Goal: Information Seeking & Learning: Check status

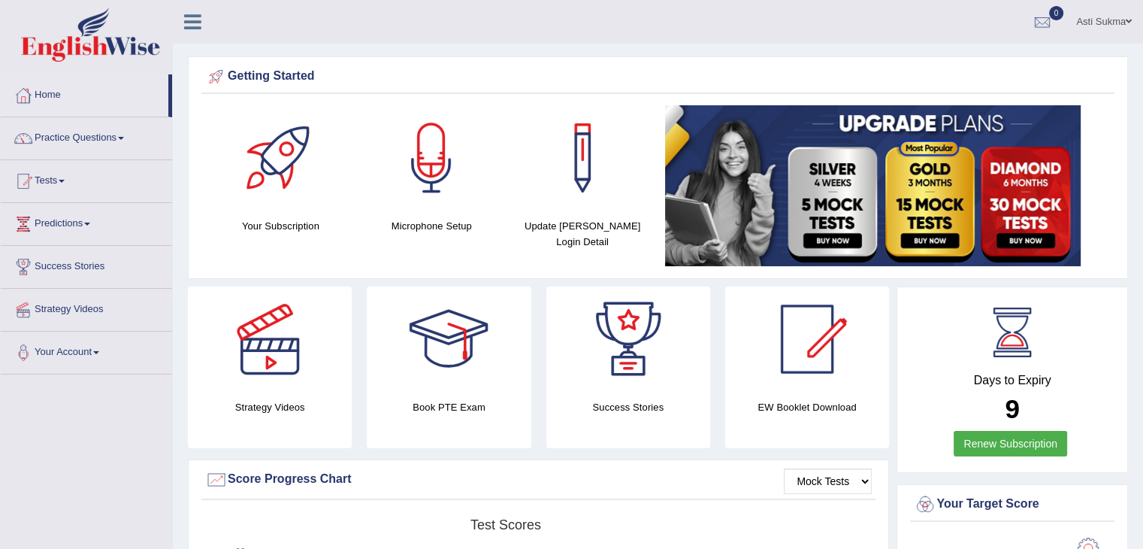
drag, startPoint x: 1148, startPoint y: 123, endPoint x: 1152, endPoint y: 110, distance: 13.3
click at [1142, 110] on html "Toggle navigation Home Practice Questions Speaking Practice Read Aloud Repeat S…" at bounding box center [571, 274] width 1143 height 549
click at [47, 177] on link "Tests" at bounding box center [86, 179] width 171 height 38
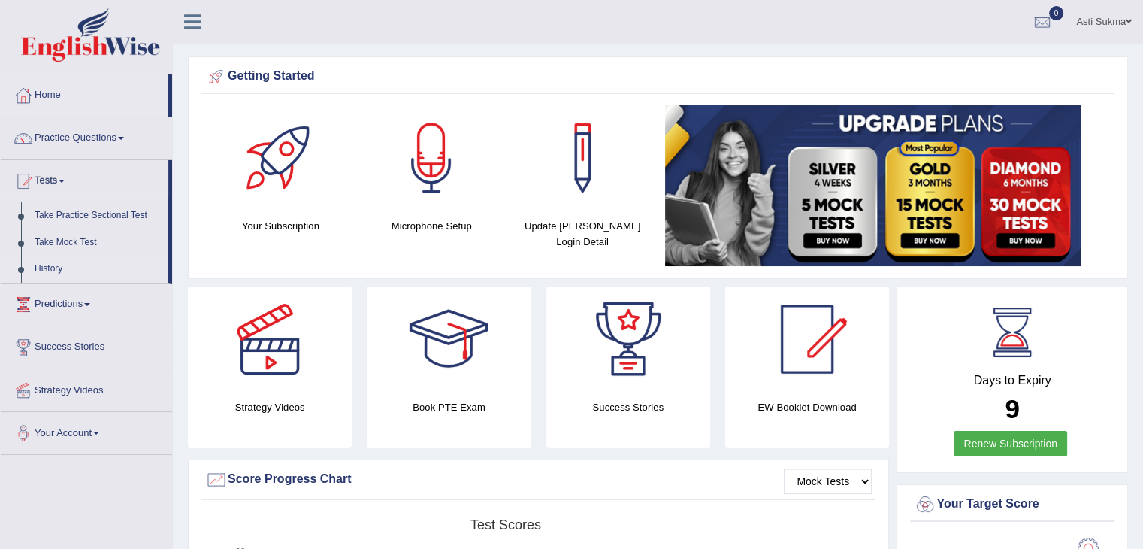
click at [56, 263] on link "History" at bounding box center [98, 269] width 141 height 27
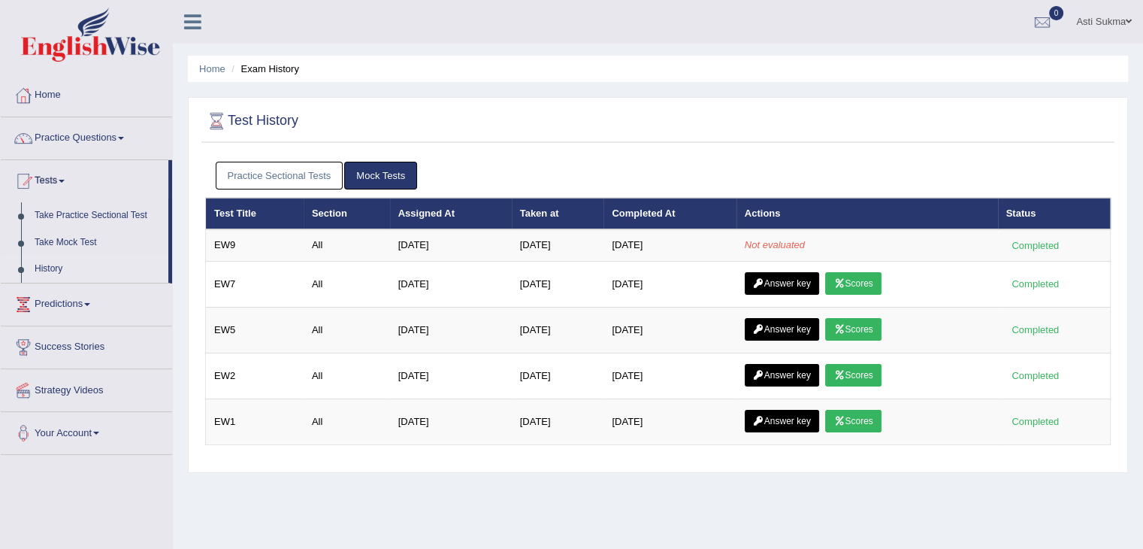
click at [836, 126] on div at bounding box center [658, 121] width 906 height 31
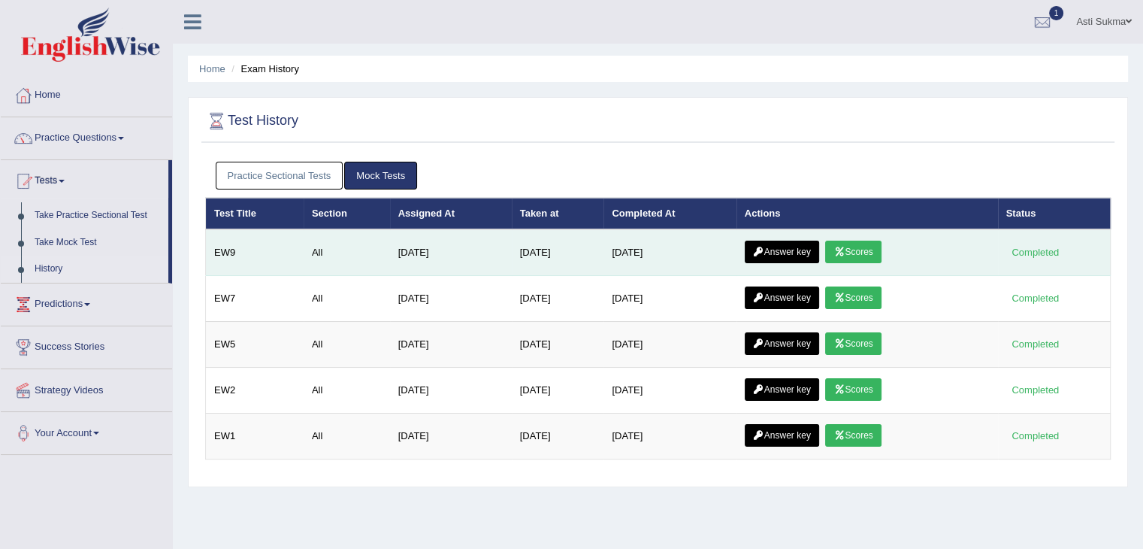
click at [856, 257] on link "Scores" at bounding box center [853, 251] width 56 height 23
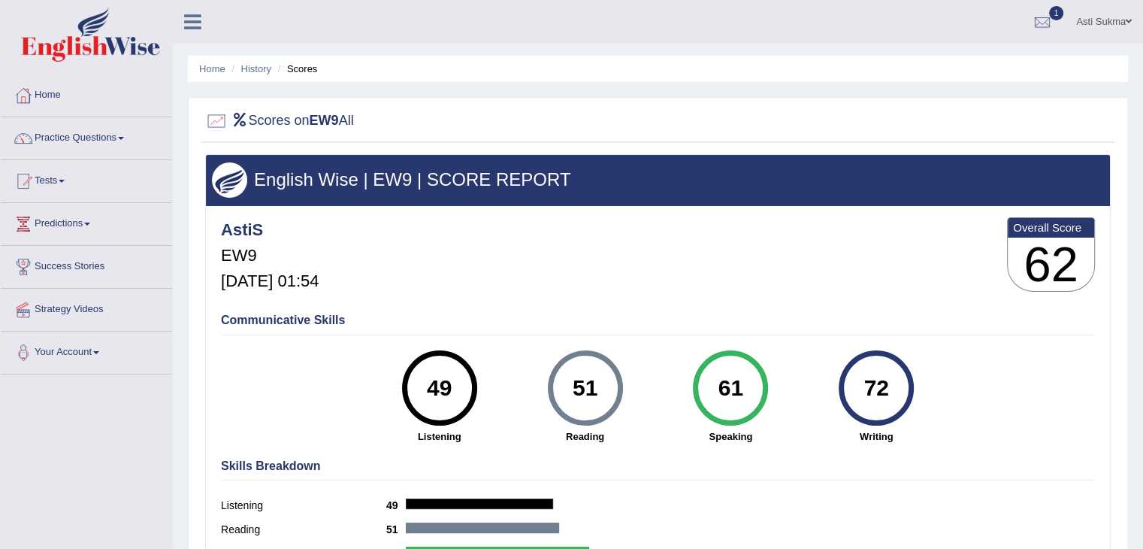
click at [250, 74] on li "History" at bounding box center [250, 69] width 44 height 14
click at [259, 68] on link "History" at bounding box center [256, 68] width 30 height 11
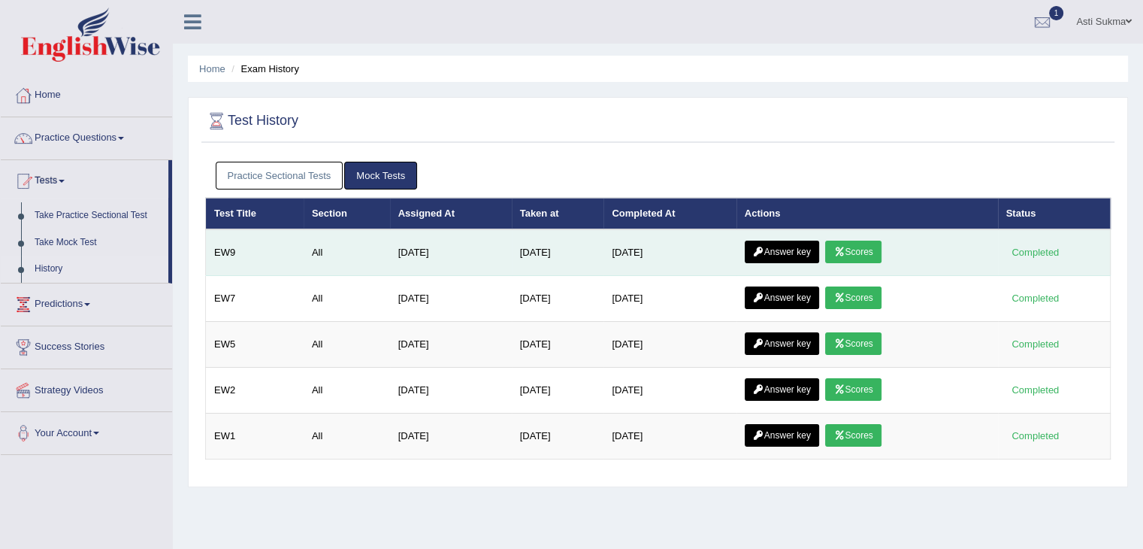
click at [758, 253] on icon at bounding box center [758, 251] width 11 height 9
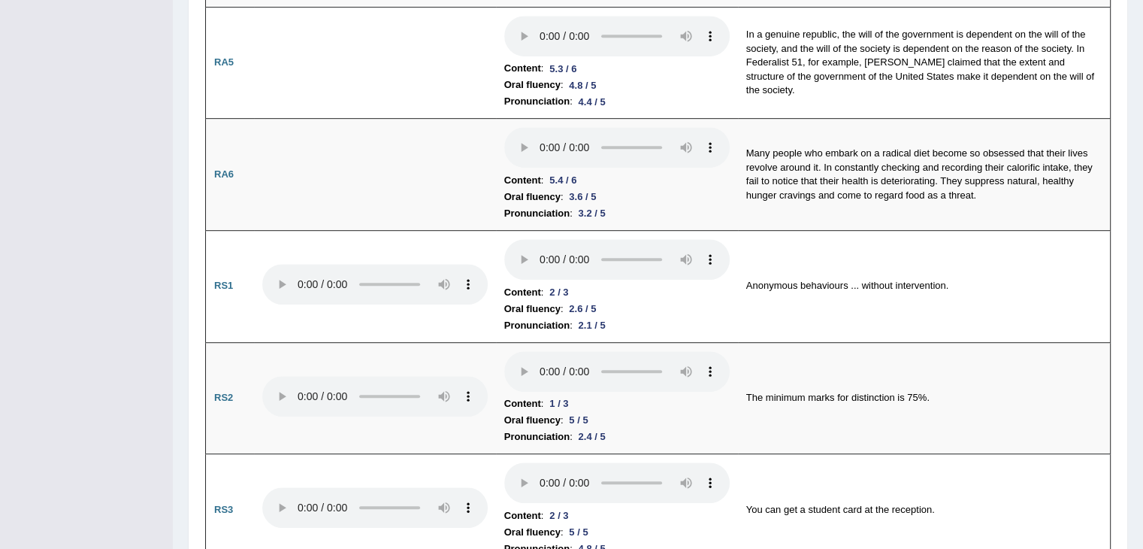
scroll to position [772, 0]
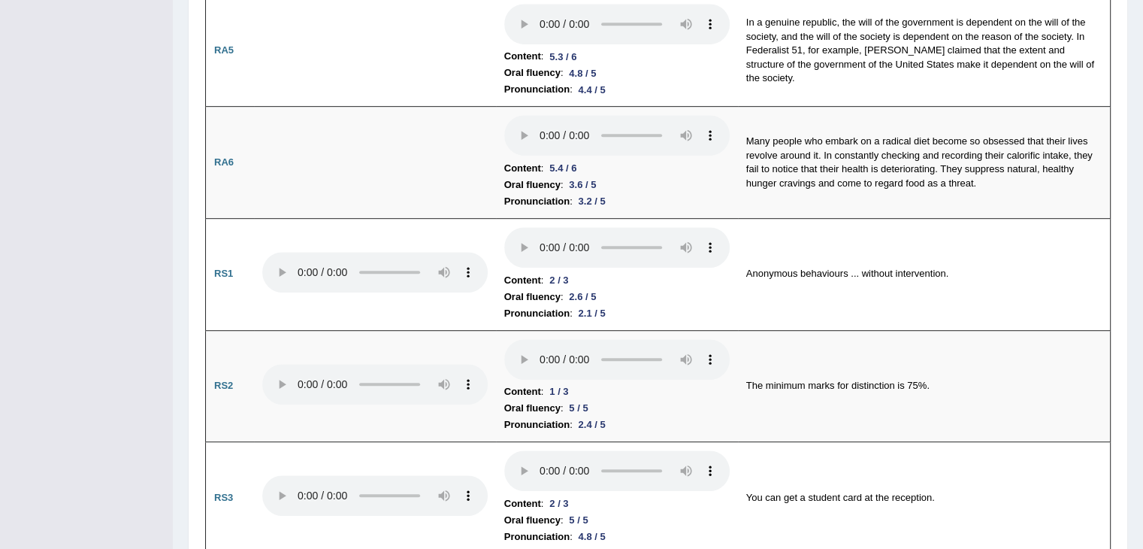
drag, startPoint x: 1148, startPoint y: 70, endPoint x: 1135, endPoint y: 156, distance: 86.7
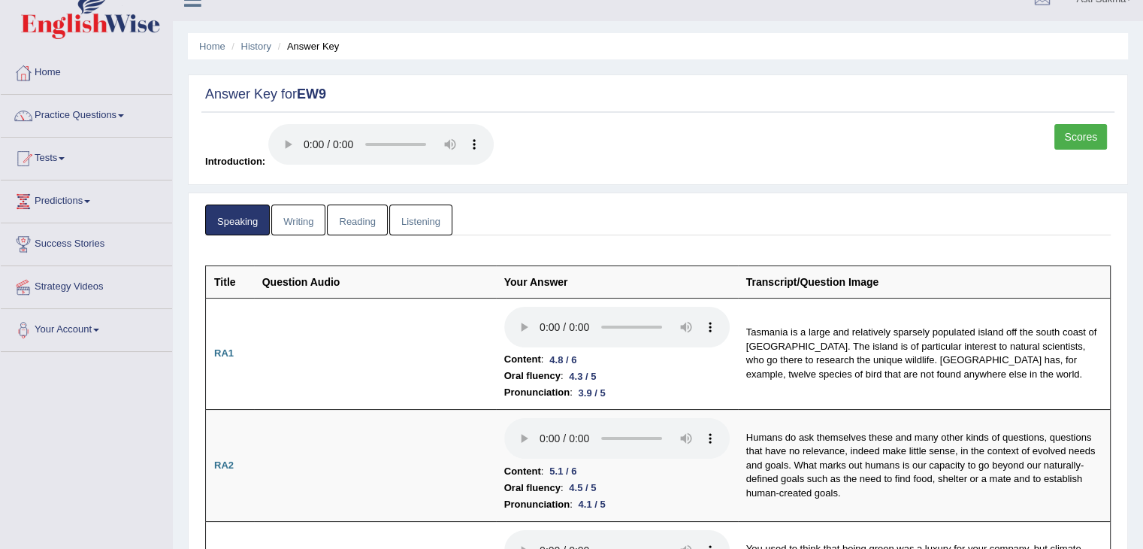
scroll to position [0, 0]
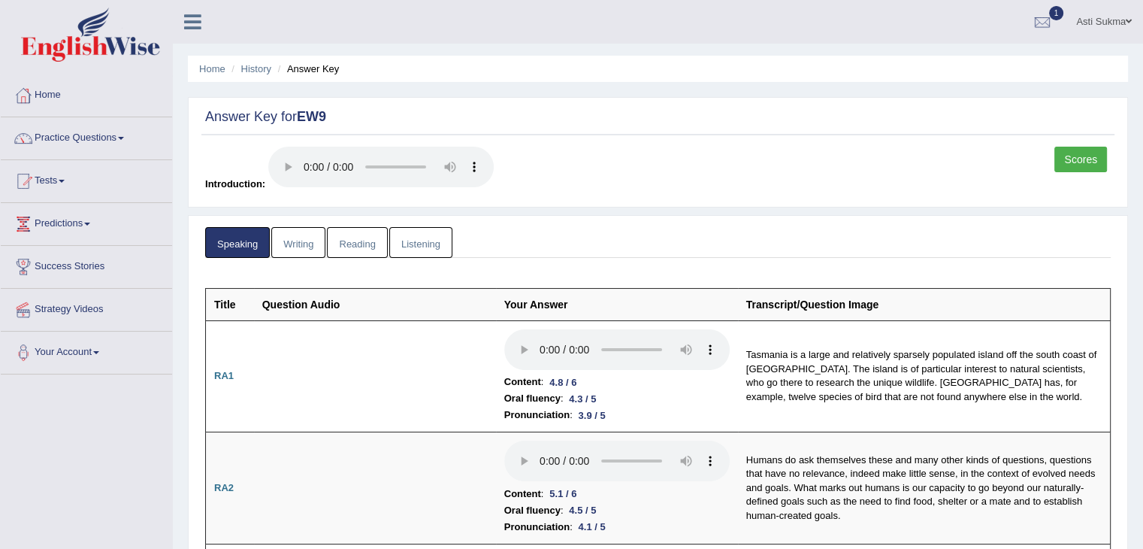
click at [302, 244] on link "Writing" at bounding box center [298, 242] width 54 height 31
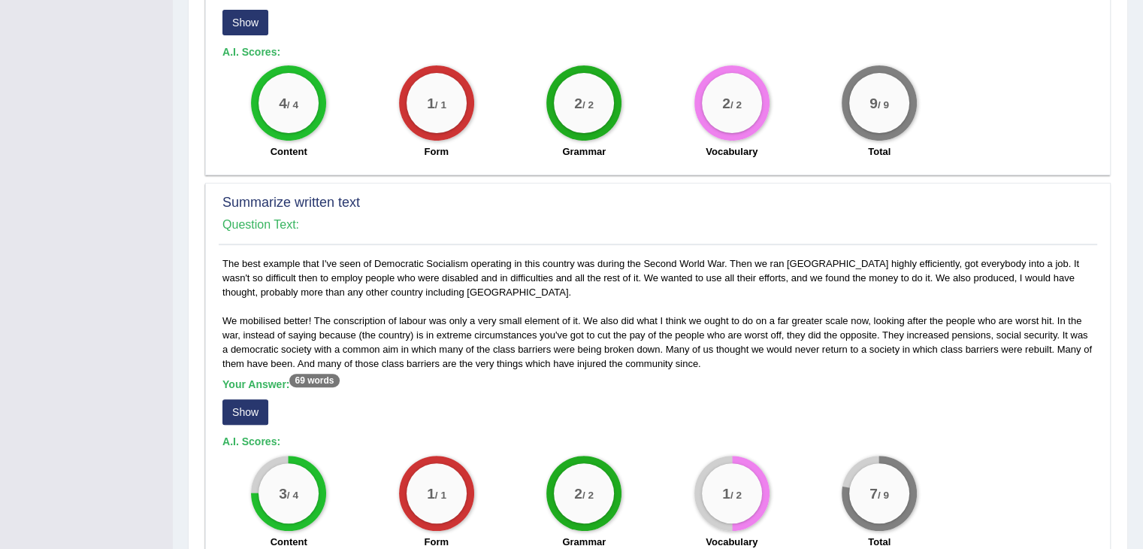
scroll to position [587, 0]
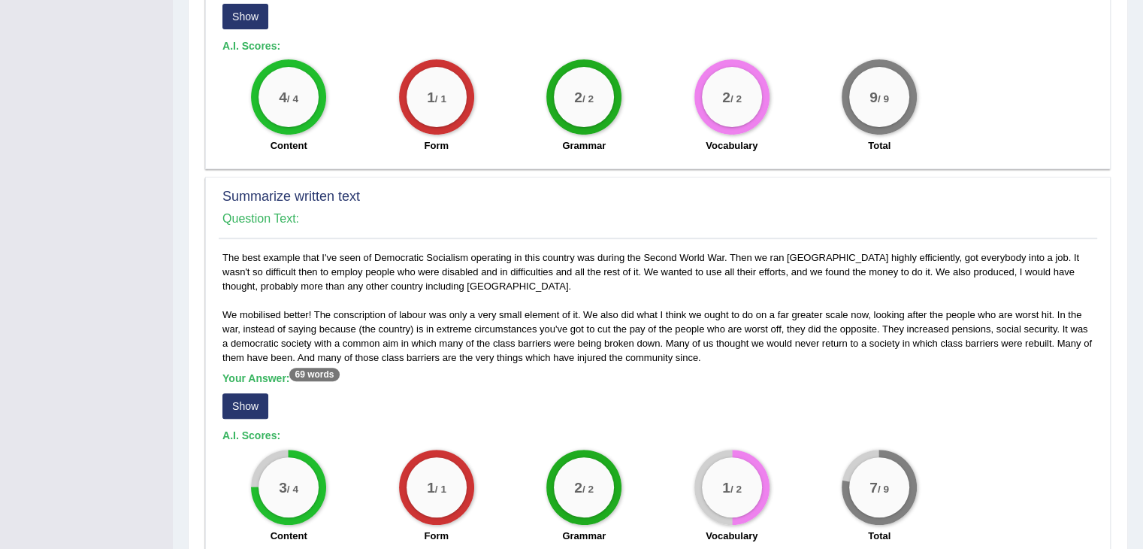
click at [259, 393] on button "Show" at bounding box center [245, 406] width 46 height 26
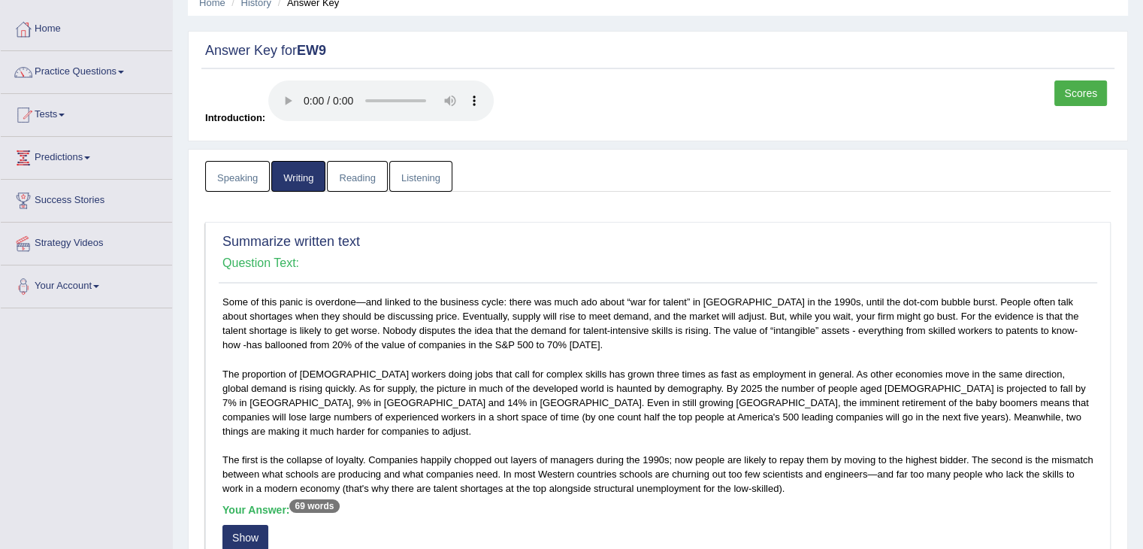
scroll to position [64, 0]
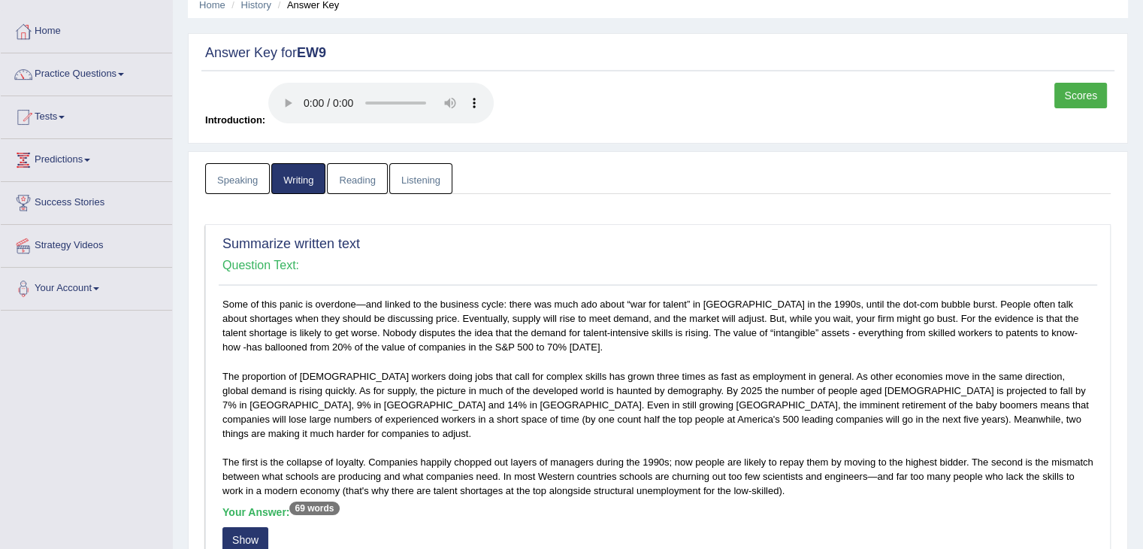
click at [367, 177] on link "Reading" at bounding box center [357, 178] width 60 height 31
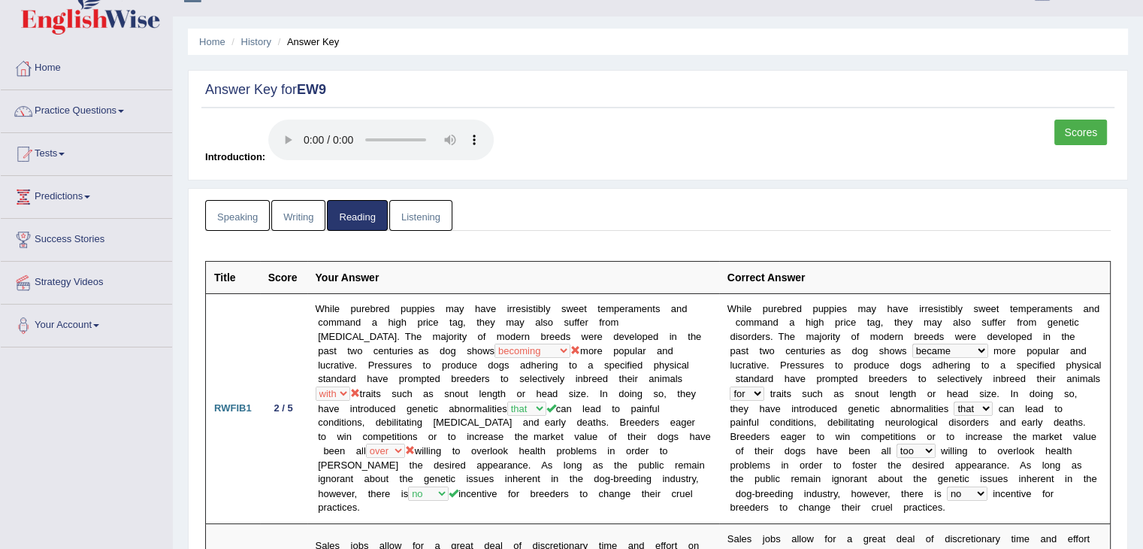
scroll to position [0, 0]
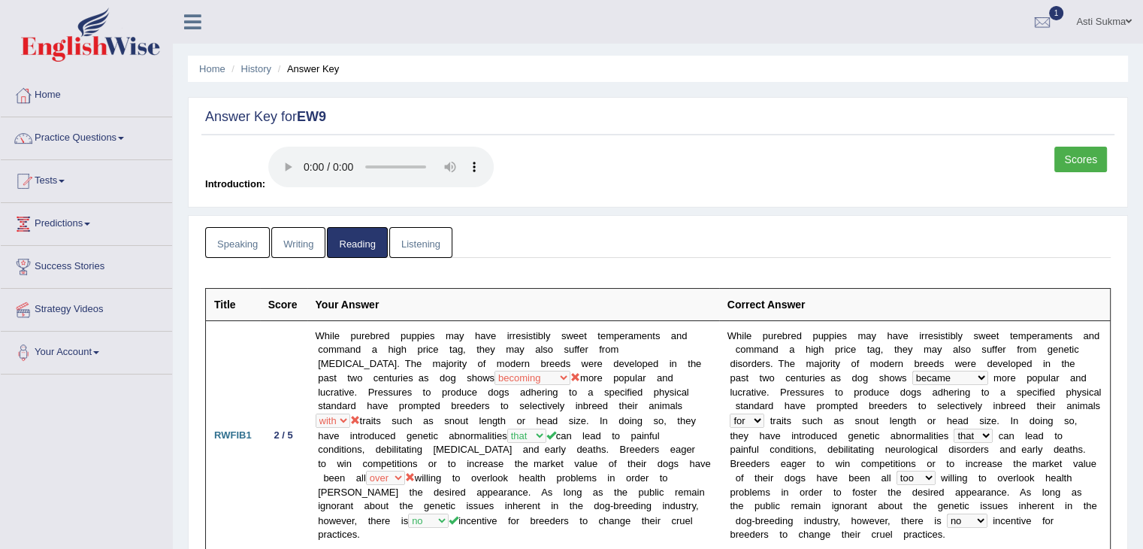
click at [430, 247] on link "Listening" at bounding box center [420, 242] width 63 height 31
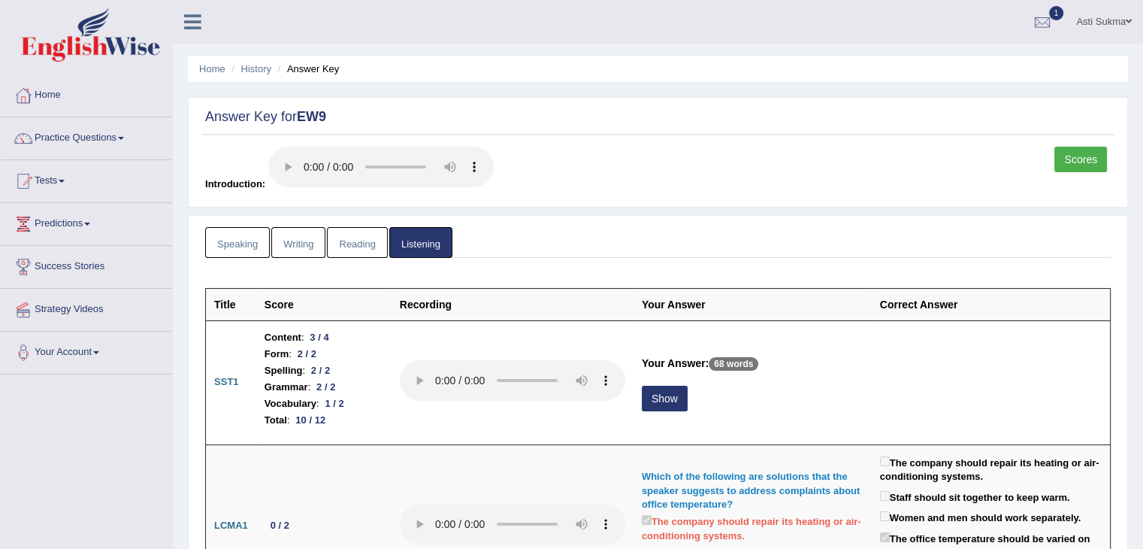
click at [358, 248] on link "Reading" at bounding box center [357, 242] width 60 height 31
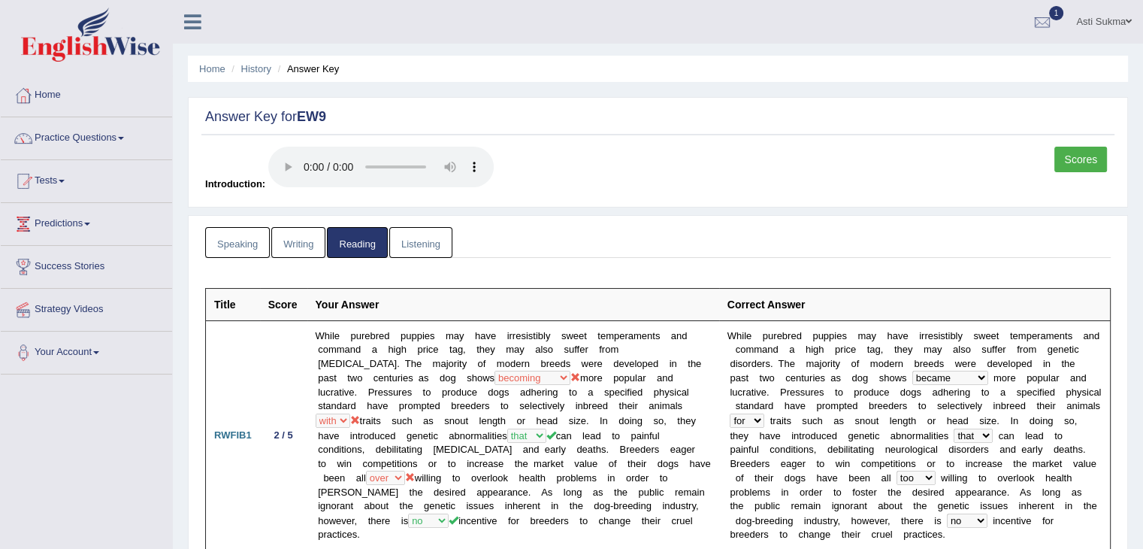
click at [253, 243] on link "Speaking" at bounding box center [237, 242] width 65 height 31
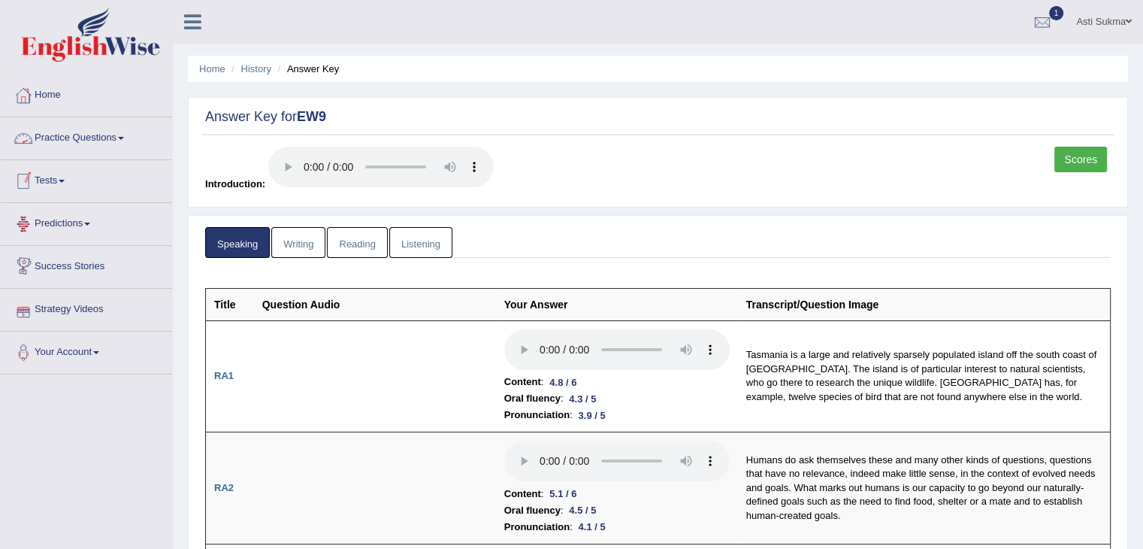
click at [299, 247] on link "Writing" at bounding box center [298, 242] width 54 height 31
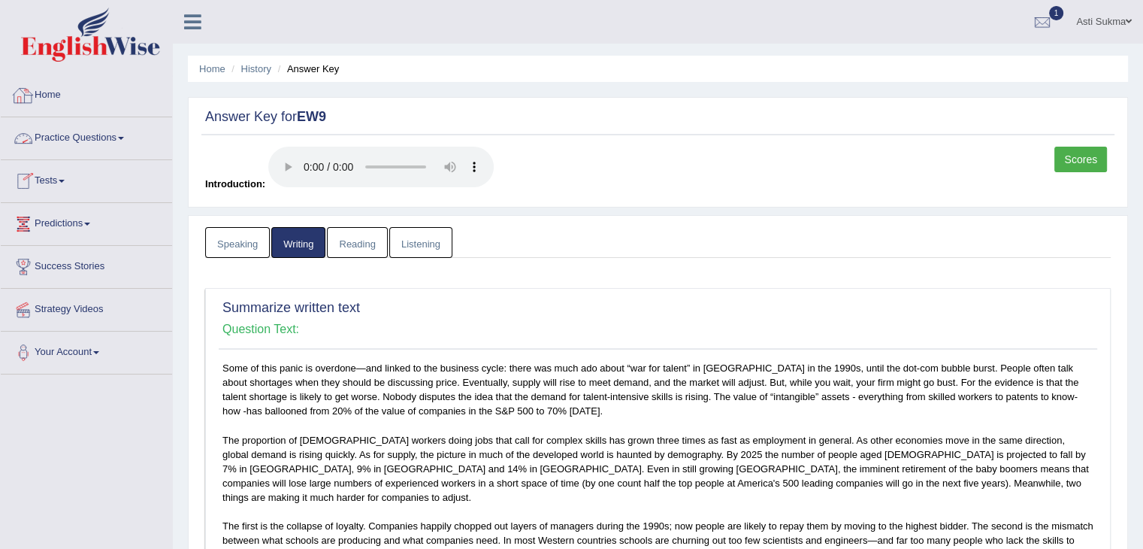
click at [54, 97] on link "Home" at bounding box center [86, 93] width 171 height 38
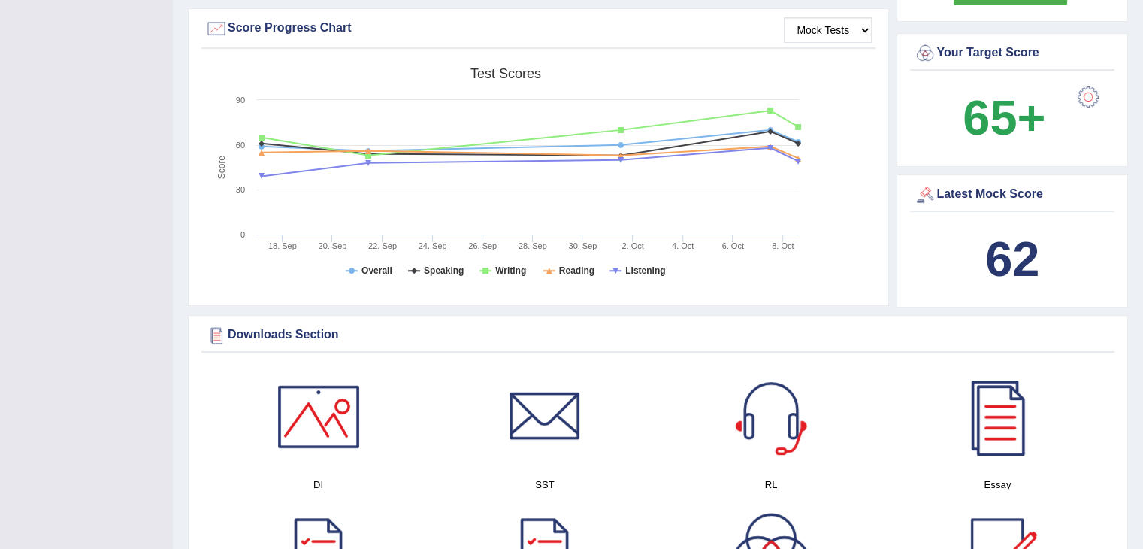
scroll to position [433, 0]
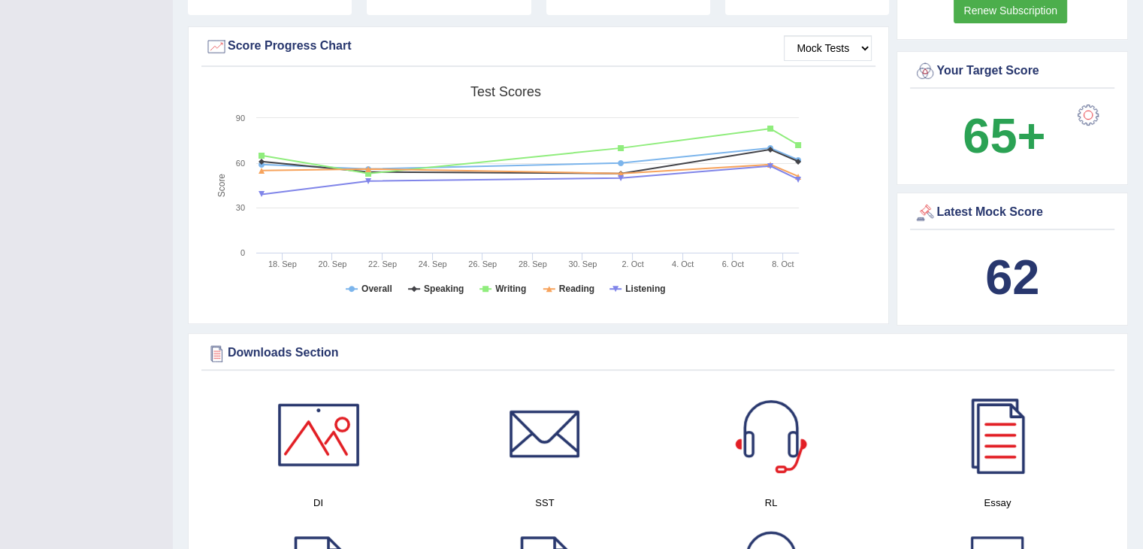
drag, startPoint x: 0, startPoint y: 0, endPoint x: 1143, endPoint y: 188, distance: 1158.4
click at [857, 232] on div "Created with Highcharts 7.1.2 Score Test scores Overall Speaking Writing Readin…" at bounding box center [538, 196] width 674 height 237
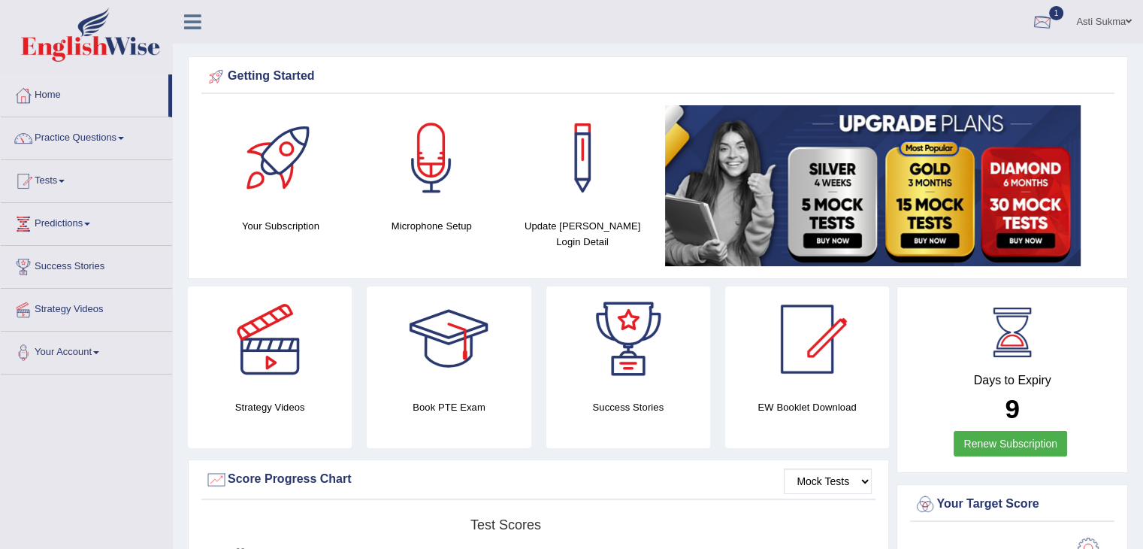
click at [1048, 25] on div at bounding box center [1042, 22] width 23 height 23
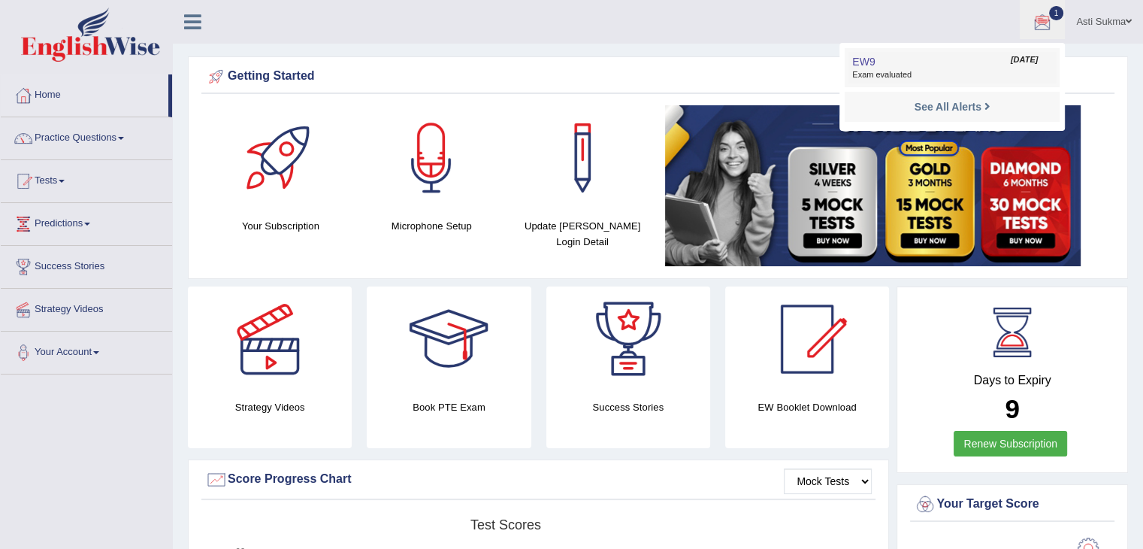
click at [938, 63] on link "EW9 Oct 9, 2025 Exam evaluated" at bounding box center [951, 68] width 207 height 32
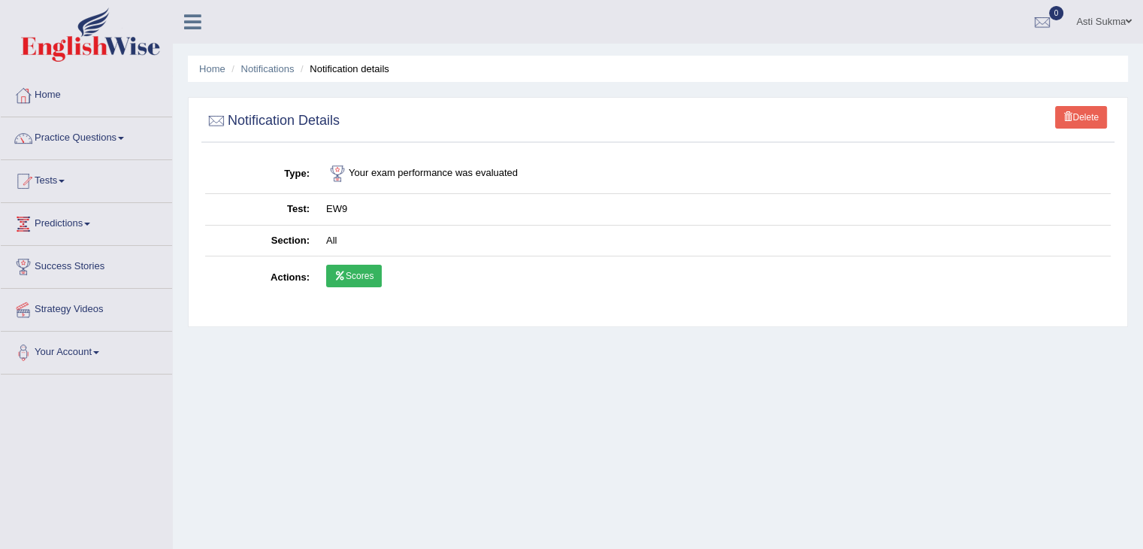
click at [361, 285] on link "Scores" at bounding box center [354, 276] width 56 height 23
